Goal: Task Accomplishment & Management: Manage account settings

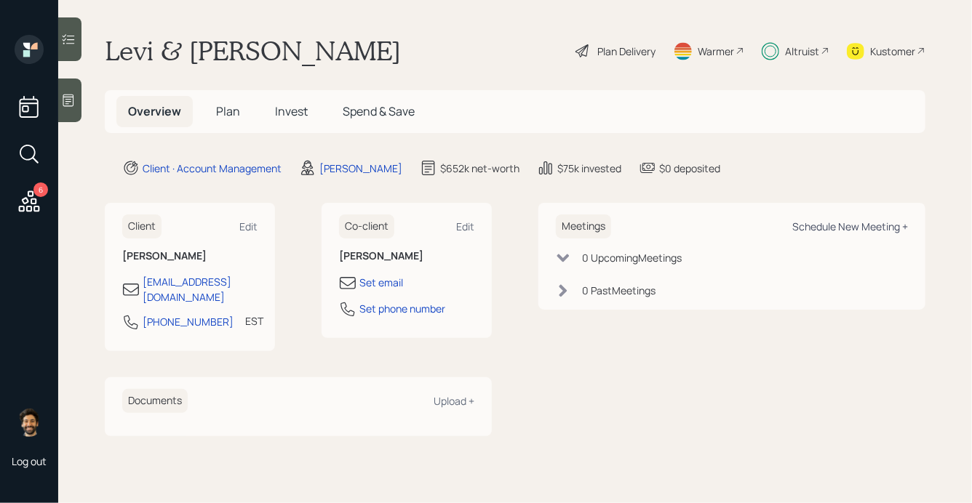
click at [832, 230] on div "Schedule New Meeting +" at bounding box center [850, 227] width 116 height 14
select select "f14b762f-c7c2-4b89-9227-8fa891345eea"
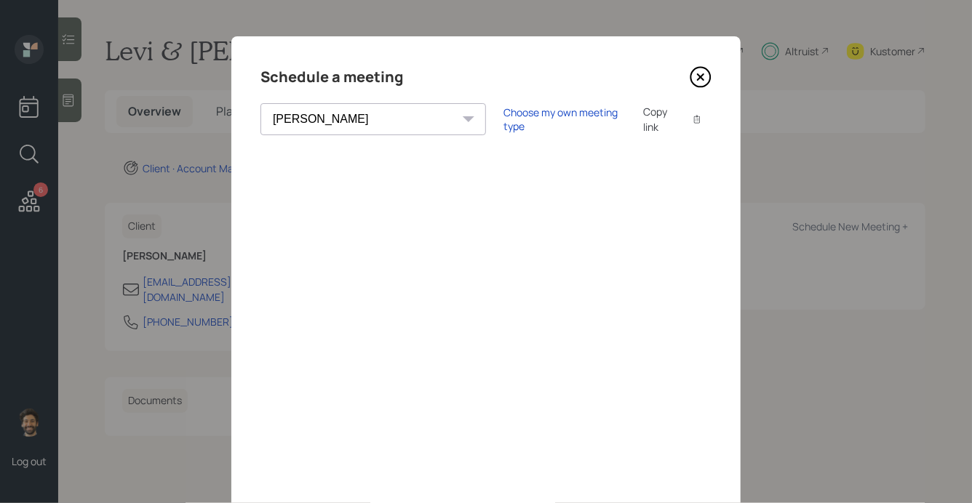
click at [696, 79] on icon at bounding box center [701, 77] width 22 height 22
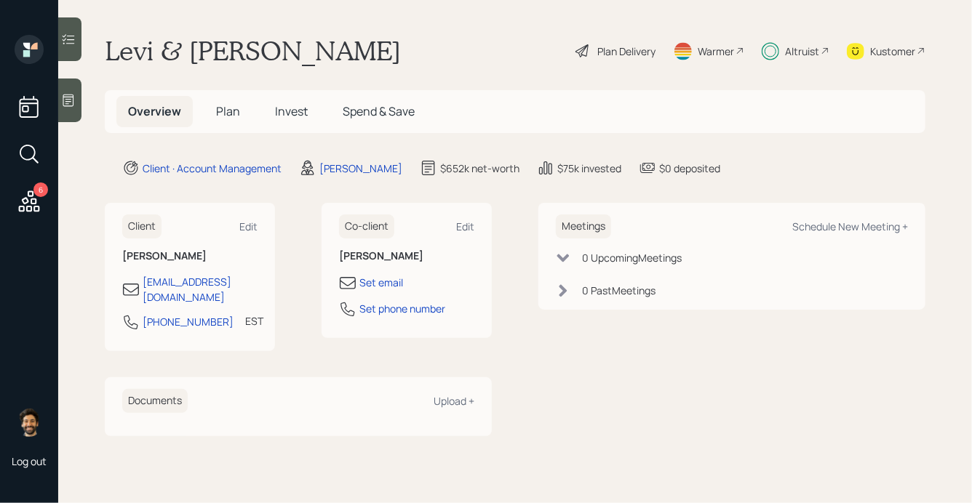
click at [785, 55] on div "Altruist" at bounding box center [802, 51] width 34 height 15
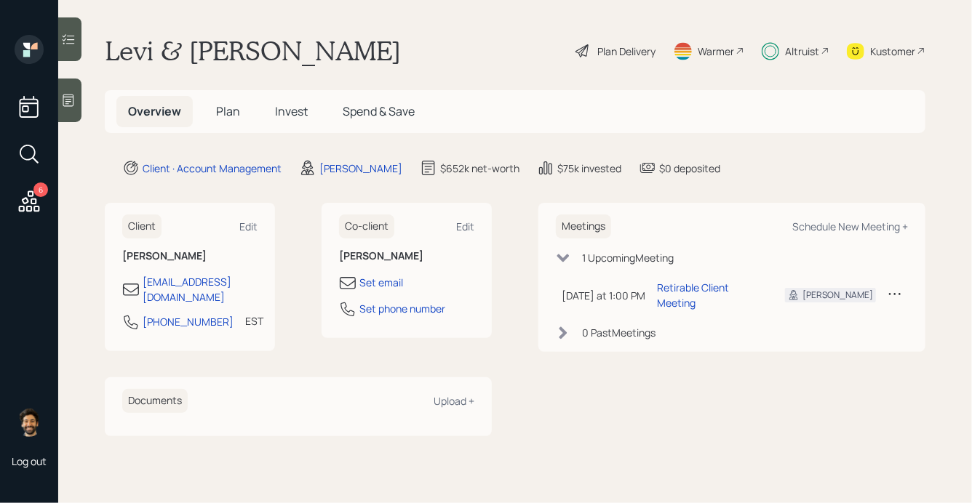
click at [793, 62] on div "Altruist" at bounding box center [796, 51] width 68 height 32
